Goal: Complete application form: Complete application form

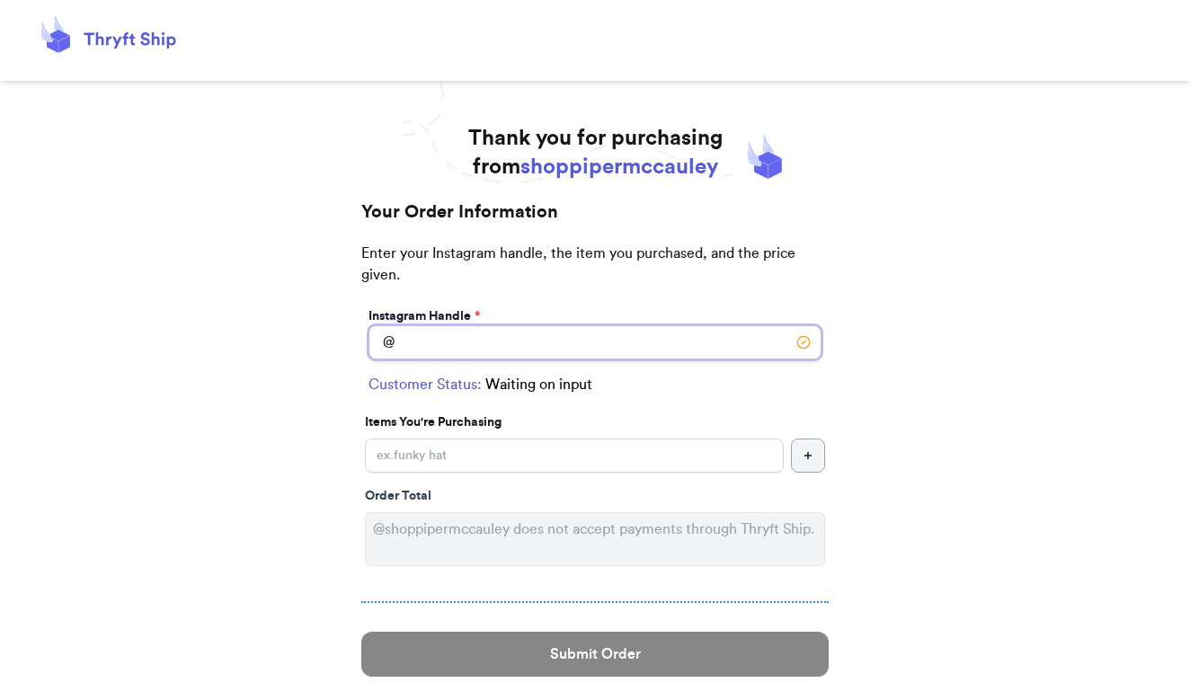
click at [460, 344] on input "Instagram Handle *" at bounding box center [595, 342] width 453 height 34
type input "charlottesvick"
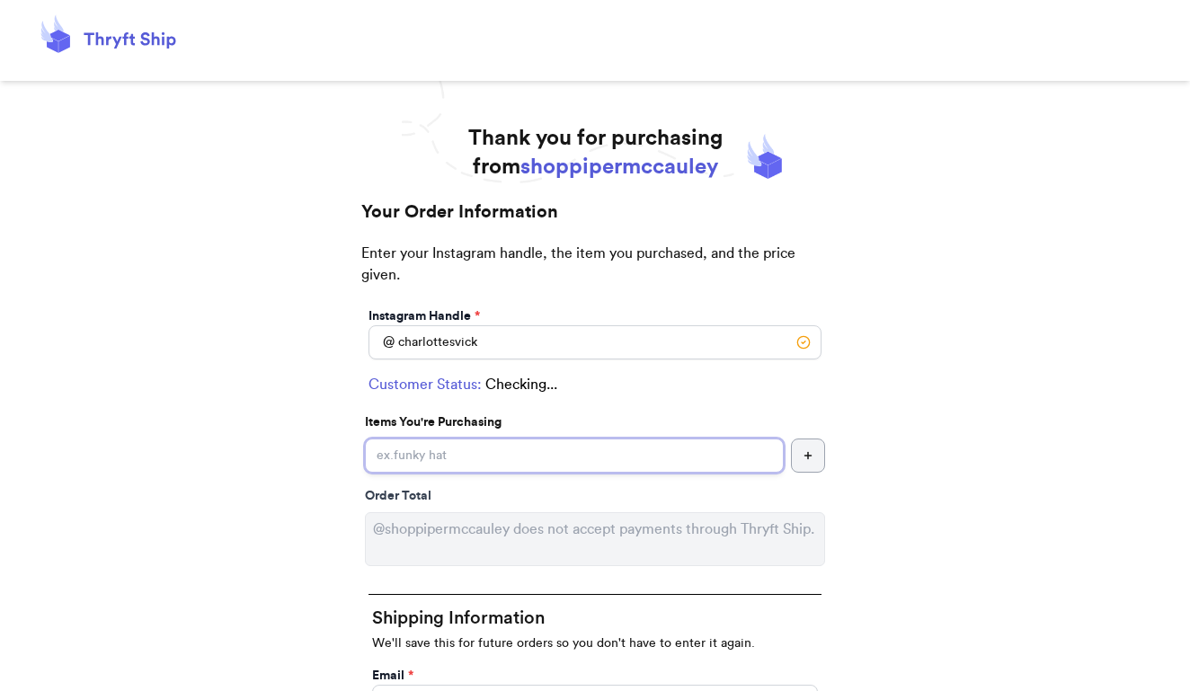
drag, startPoint x: 452, startPoint y: 371, endPoint x: 432, endPoint y: 463, distance: 93.8
click at [432, 463] on input "Instagram Handle *" at bounding box center [574, 456] width 419 height 34
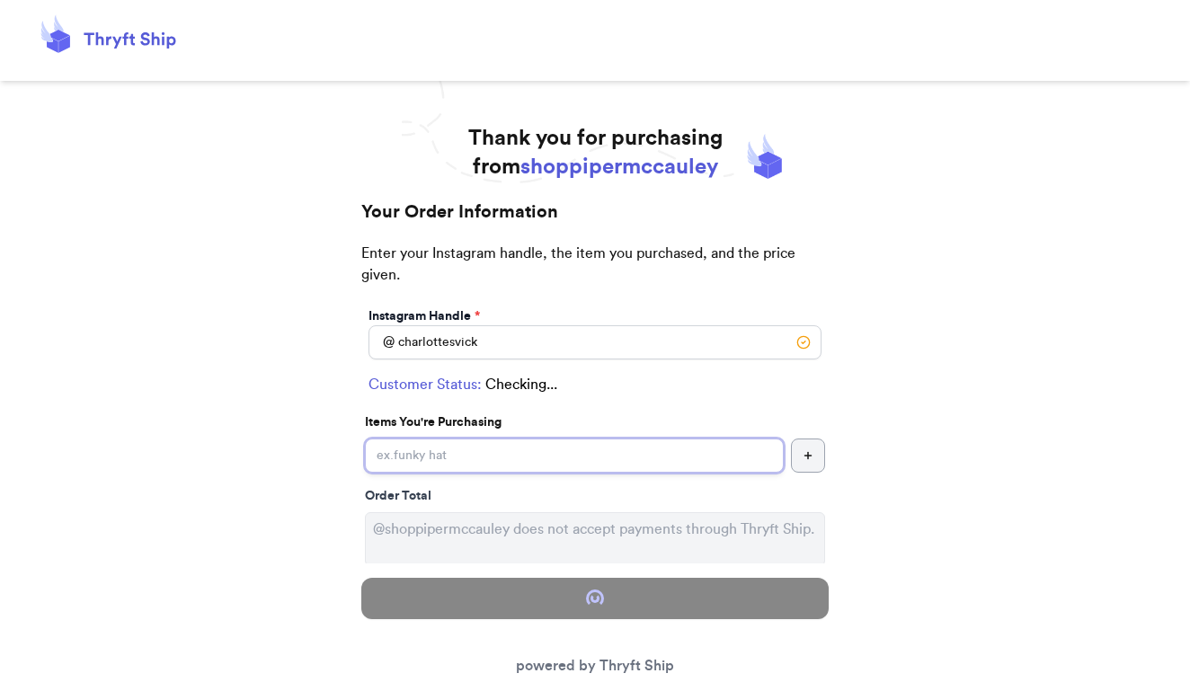
select select "GA"
type input "Lilburn"
type input "30047"
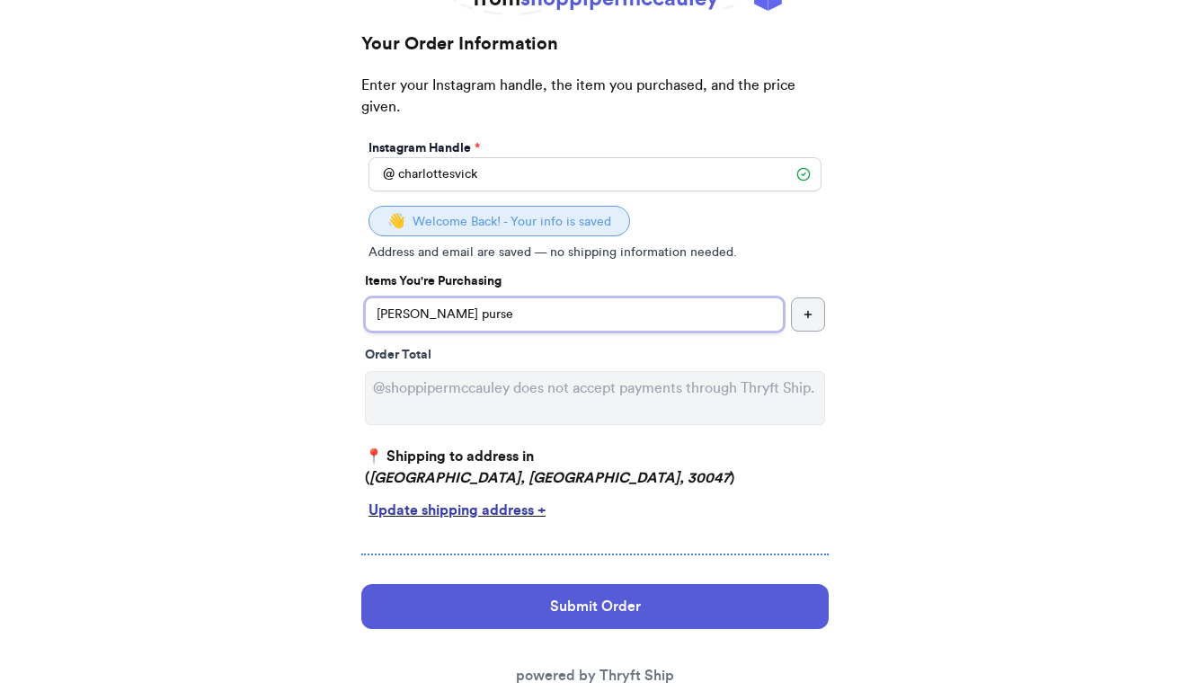
scroll to position [174, 0]
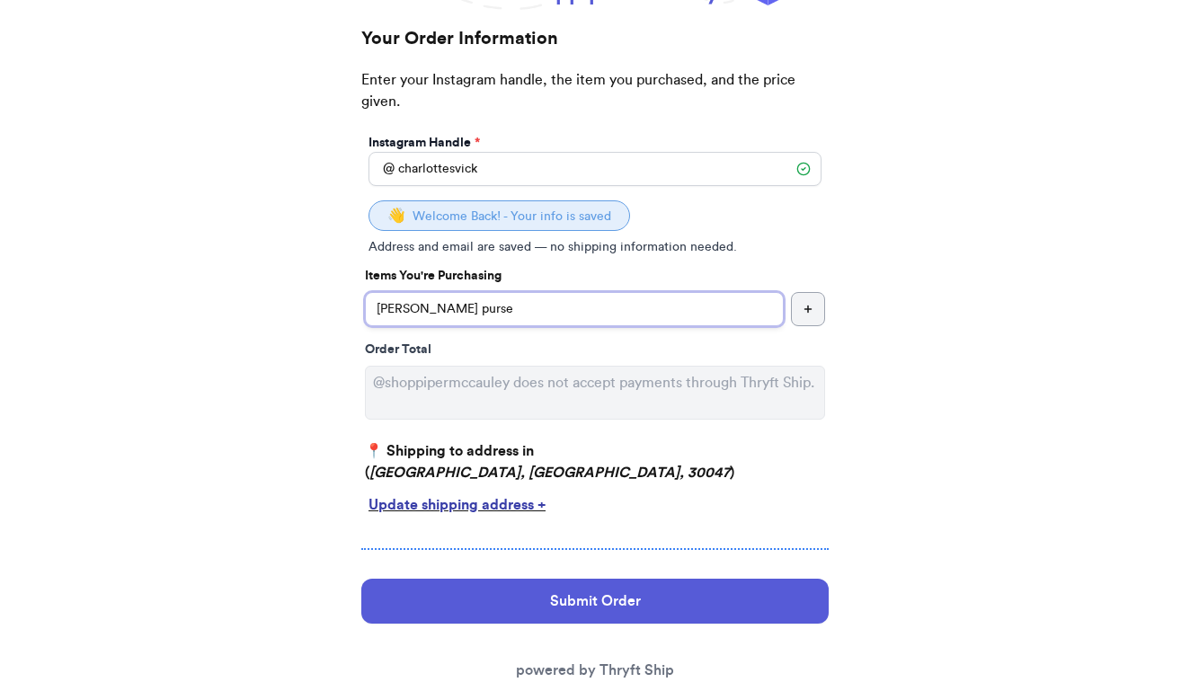
type input "[PERSON_NAME] purse"
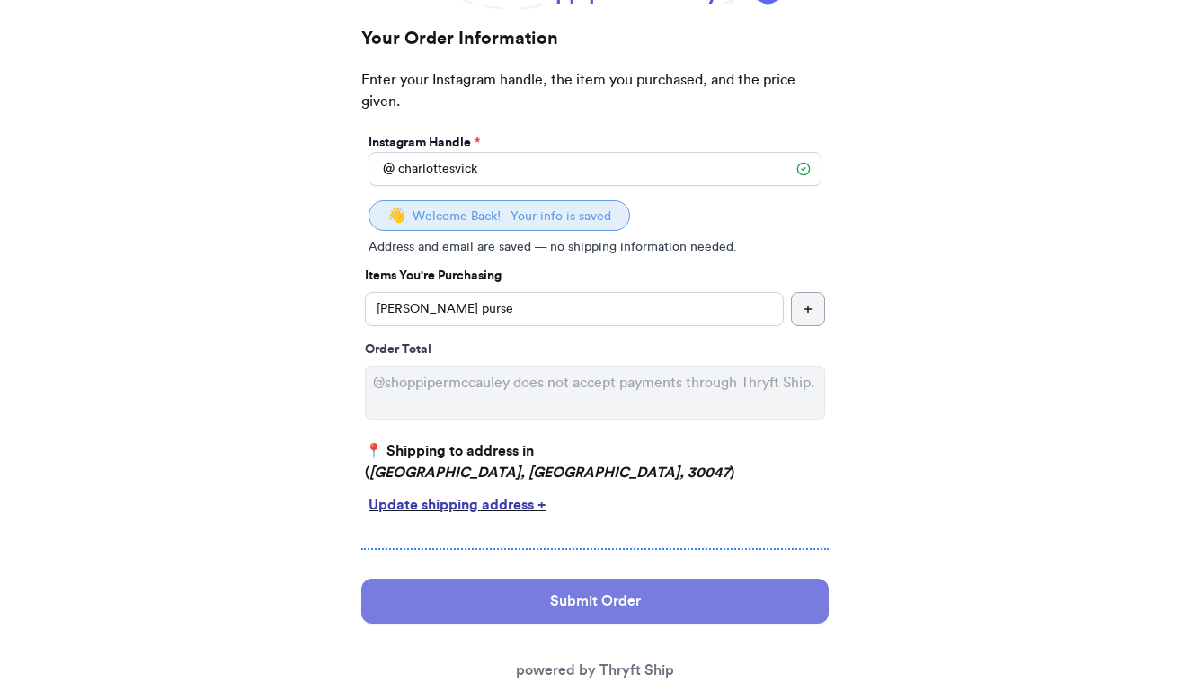
click at [538, 607] on button "Submit Order" at bounding box center [595, 601] width 468 height 45
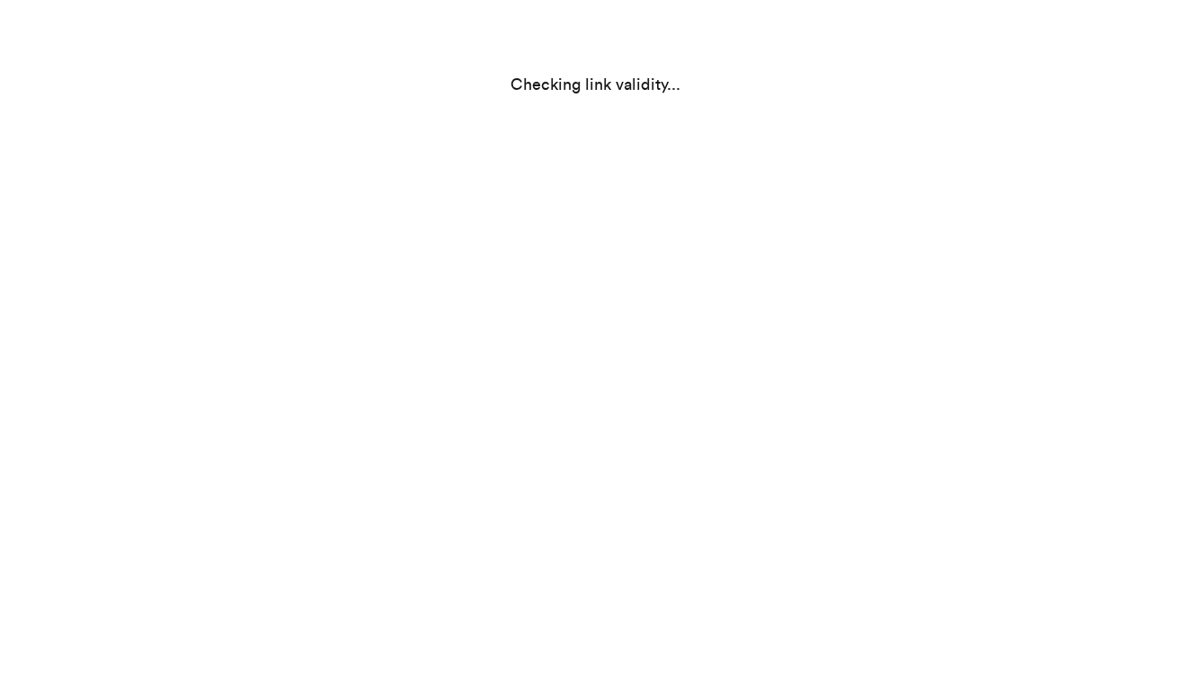
scroll to position [0, 0]
select select "GA"
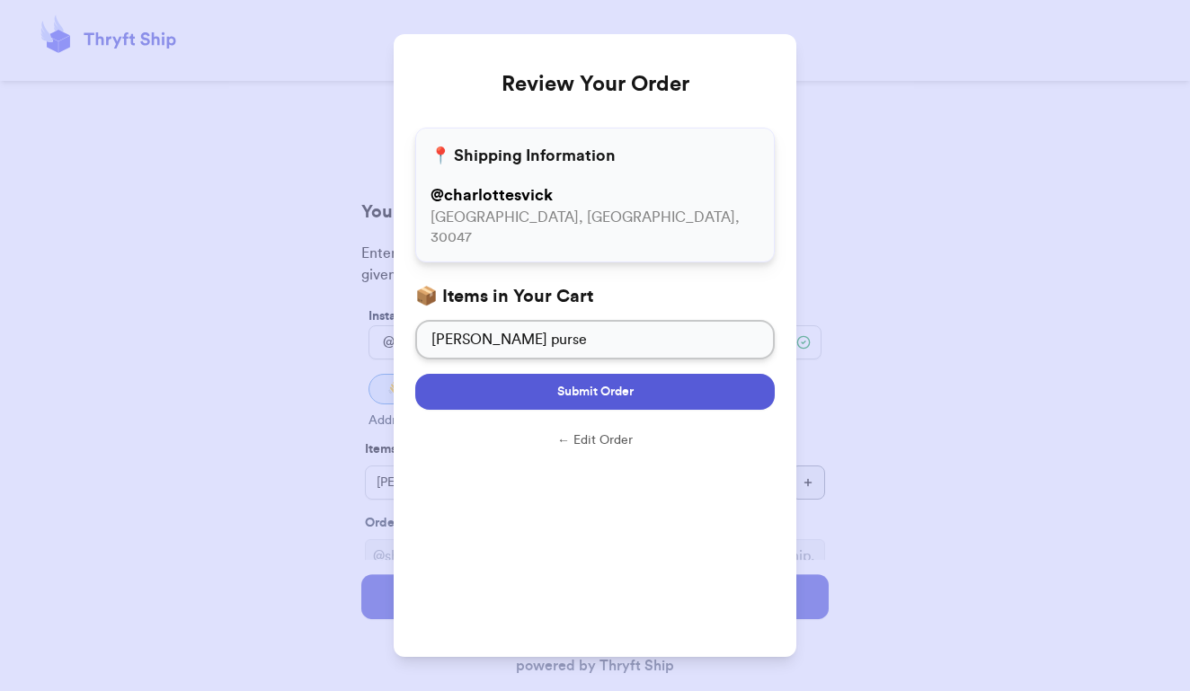
click at [574, 385] on button "Submit Order" at bounding box center [595, 392] width 360 height 36
